Goal: Information Seeking & Learning: Learn about a topic

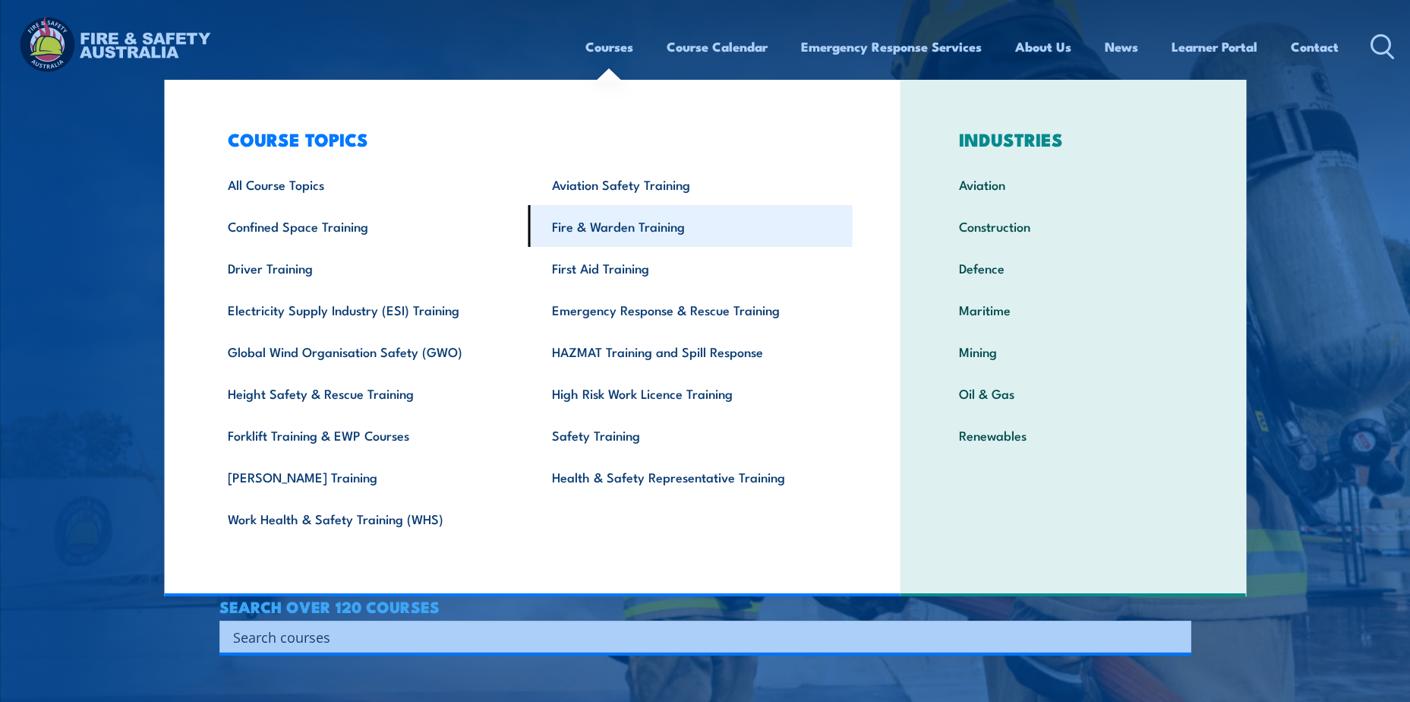
click at [658, 229] on link "Fire & Warden Training" at bounding box center [691, 226] width 324 height 42
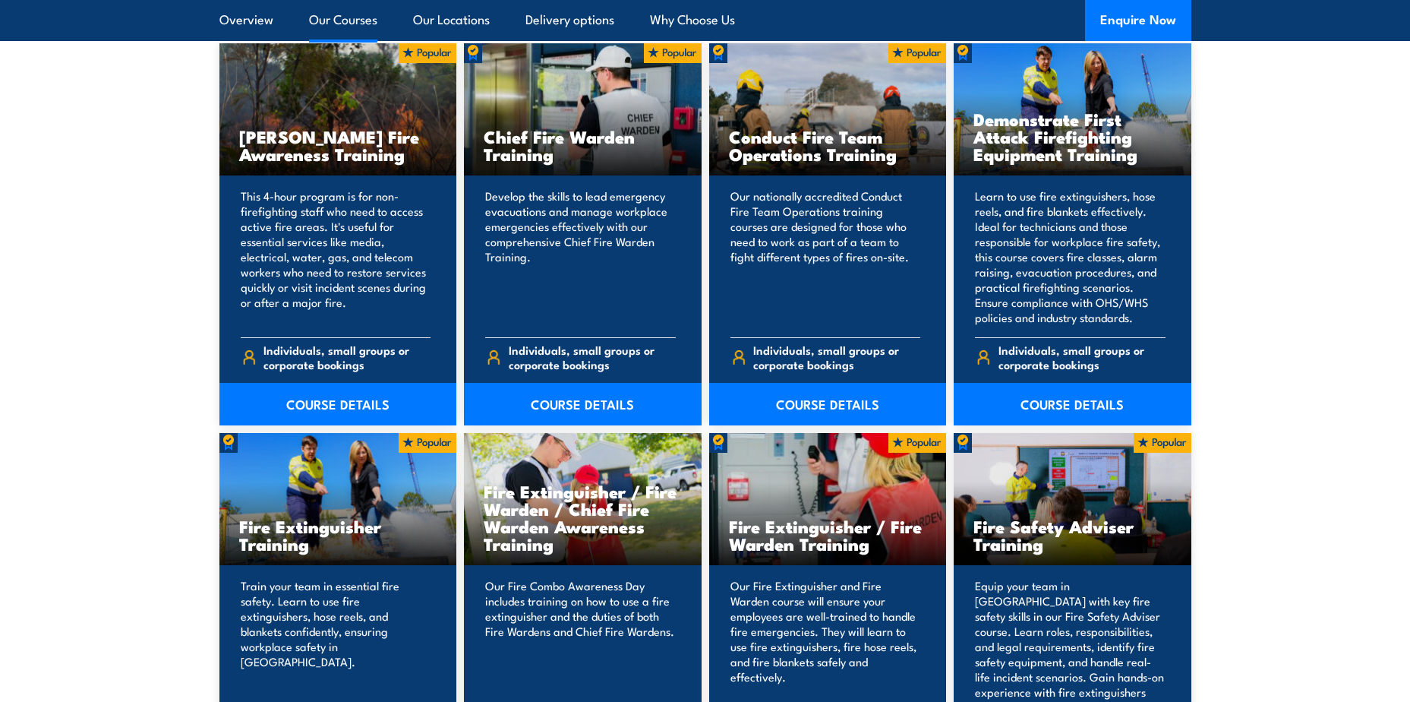
scroll to position [1215, 0]
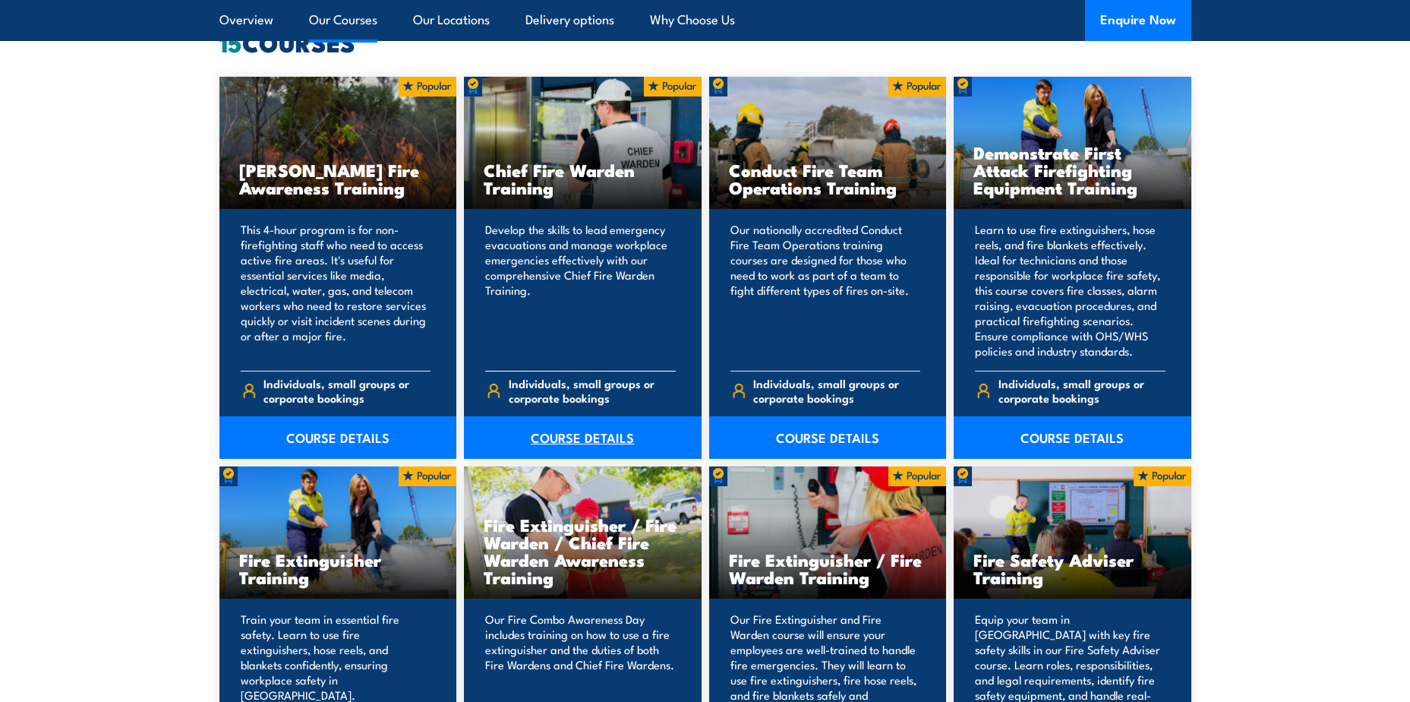
click at [570, 435] on link "COURSE DETAILS" at bounding box center [583, 437] width 238 height 43
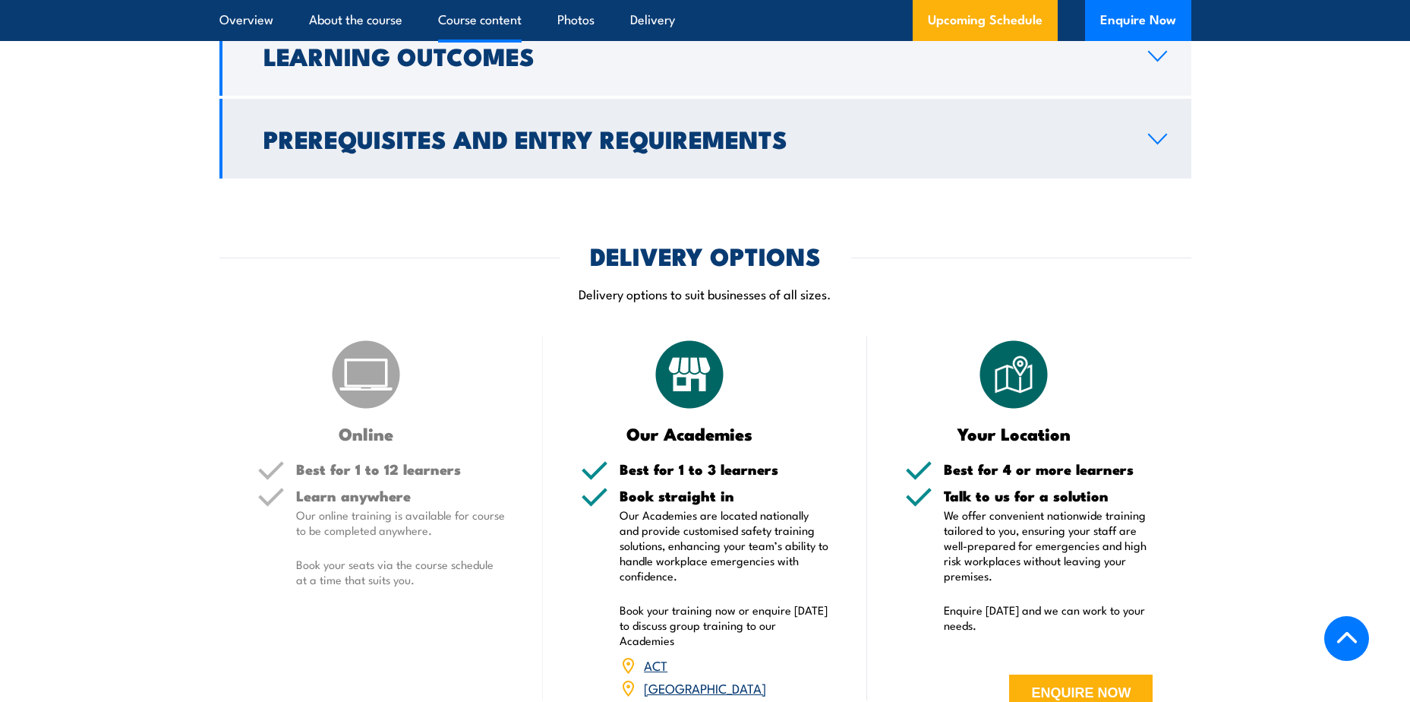
scroll to position [1671, 0]
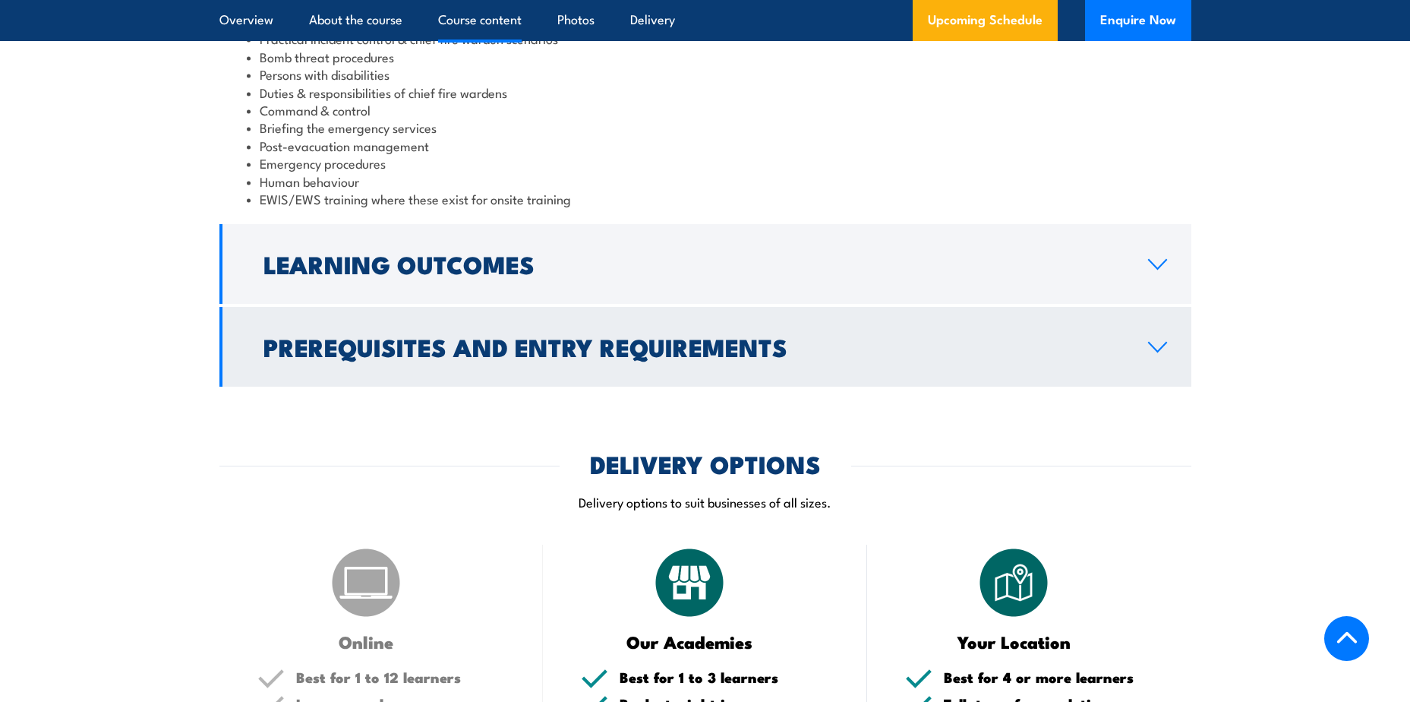
click at [948, 349] on h2 "Prerequisites and Entry Requirements" at bounding box center [694, 346] width 860 height 21
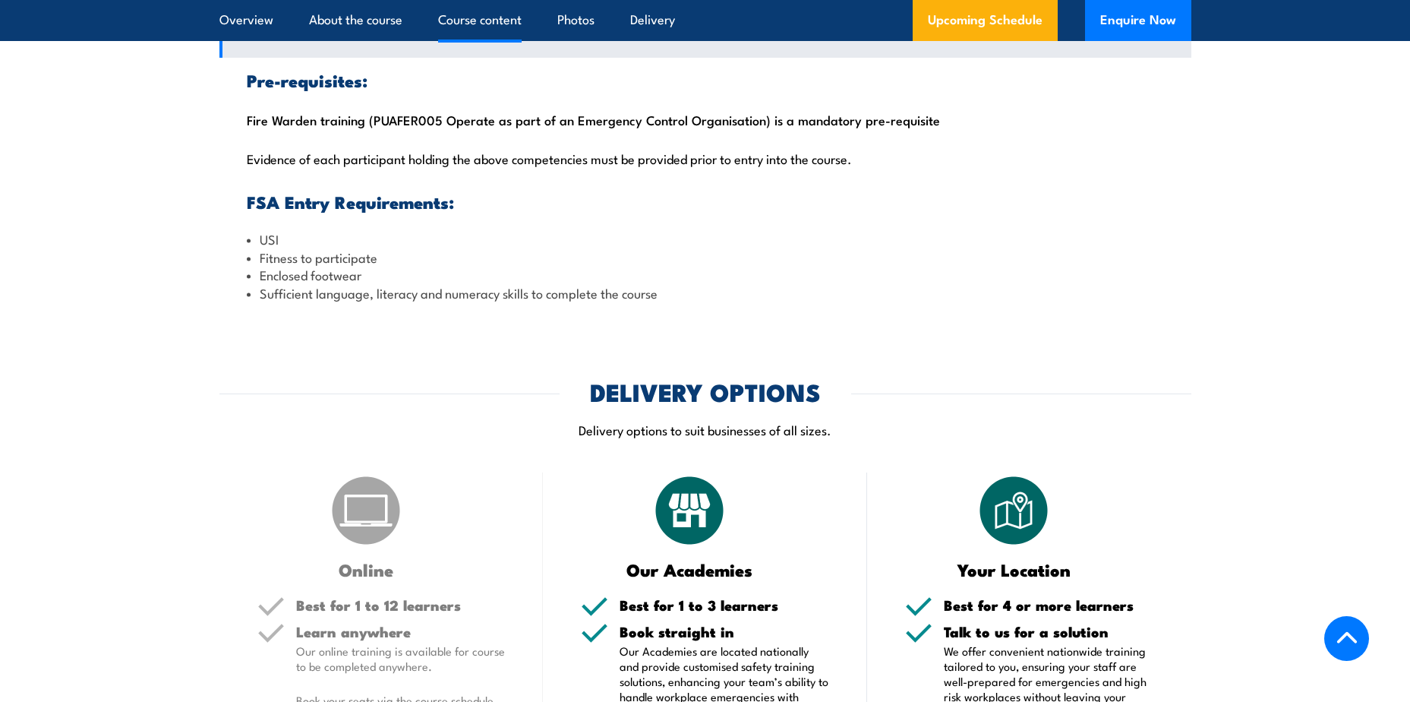
scroll to position [1570, 0]
